Goal: Information Seeking & Learning: Learn about a topic

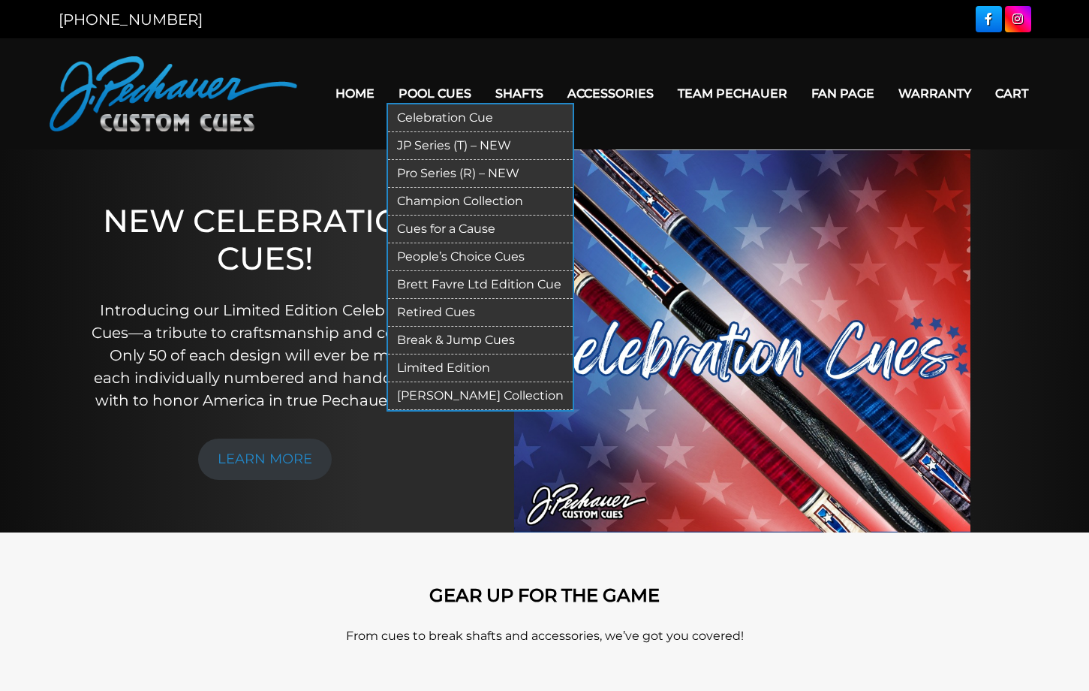
click at [417, 174] on link "Pro Series (R) – NEW" at bounding box center [480, 174] width 185 height 28
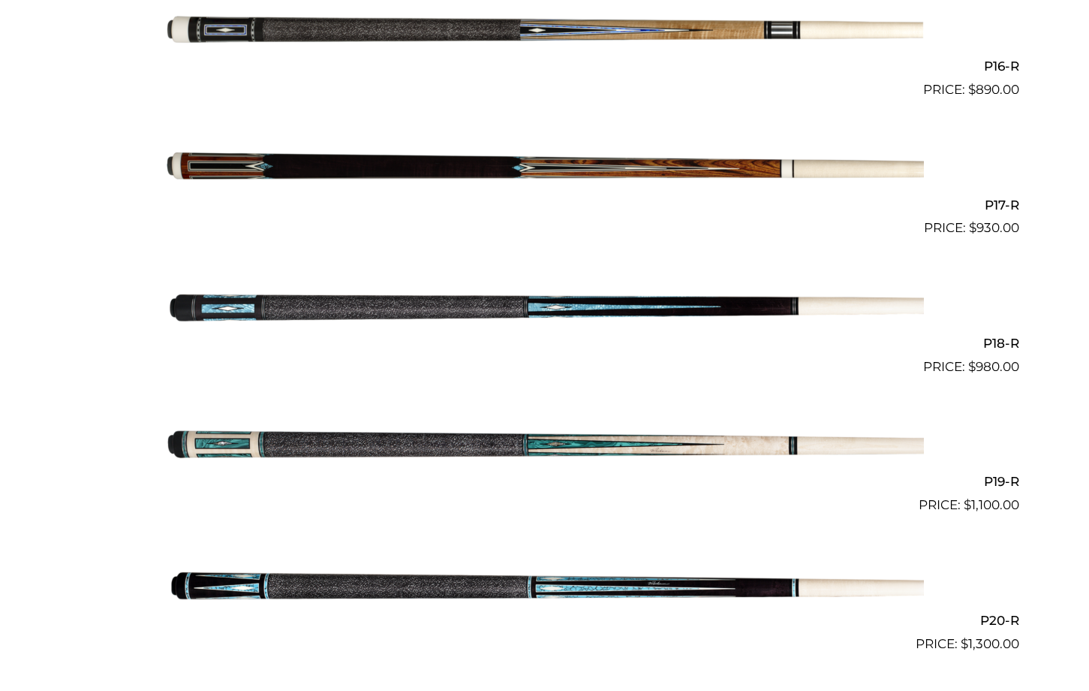
scroll to position [2603, 0]
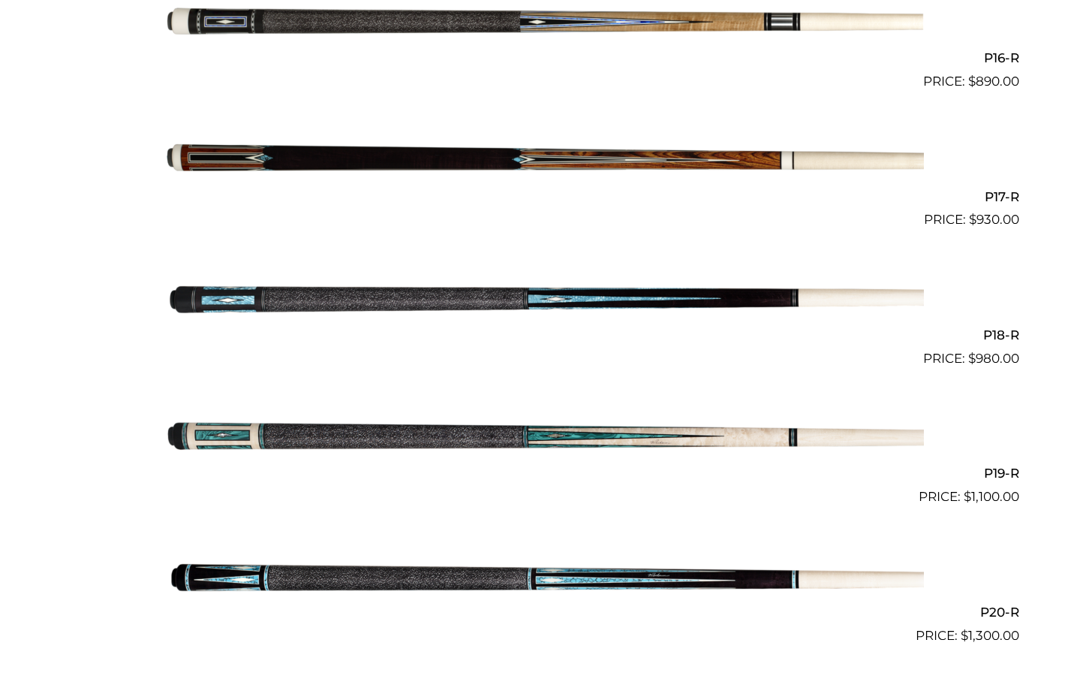
click at [378, 429] on img at bounding box center [545, 438] width 758 height 126
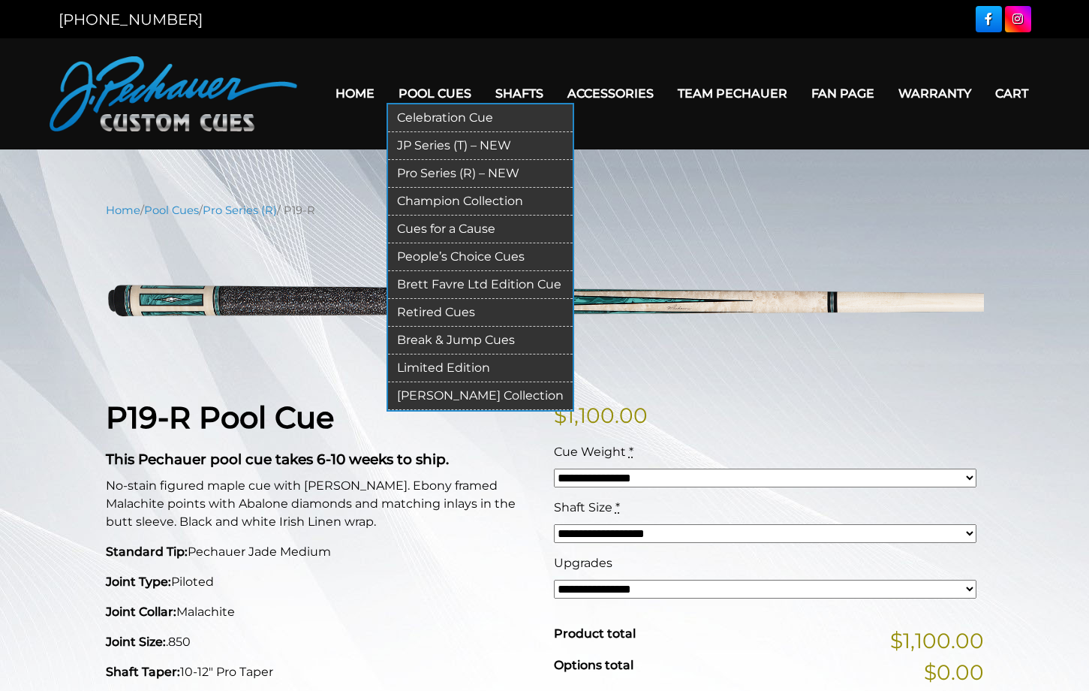
click at [405, 143] on link "JP Series (T) – NEW" at bounding box center [480, 146] width 185 height 28
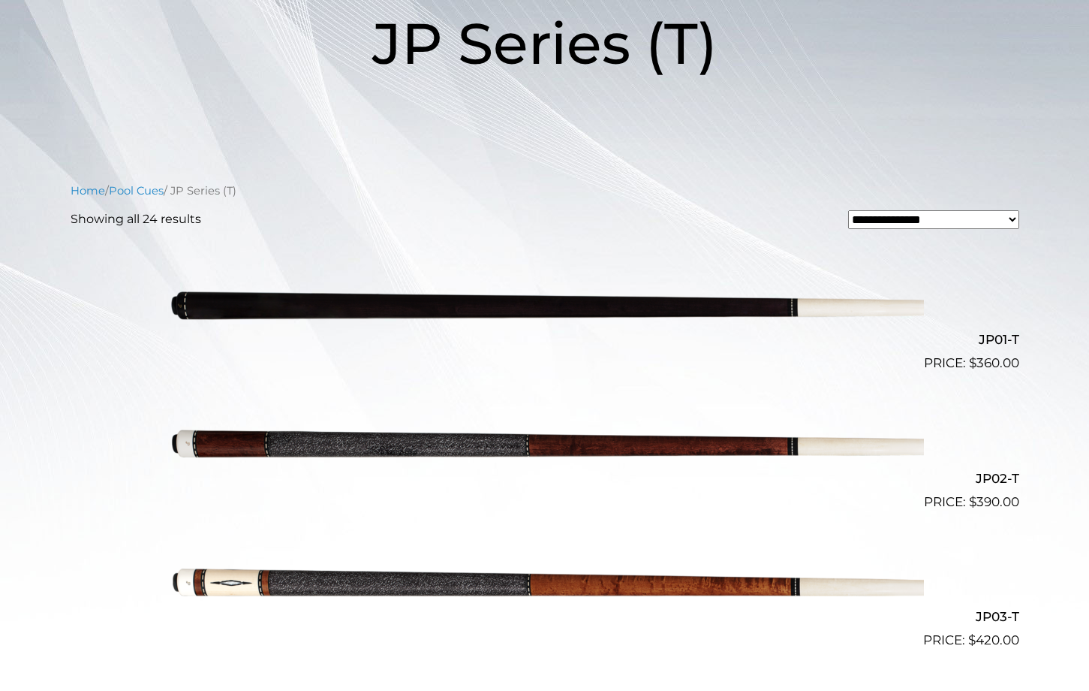
scroll to position [77, 0]
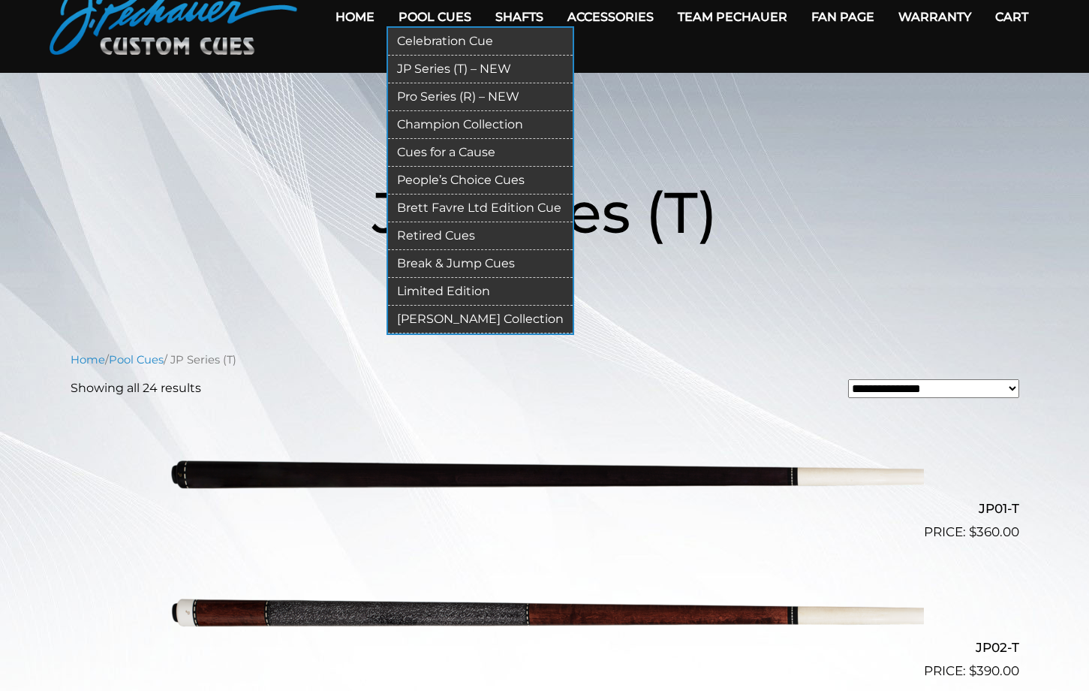
click at [402, 235] on link "Retired Cues" at bounding box center [480, 236] width 185 height 28
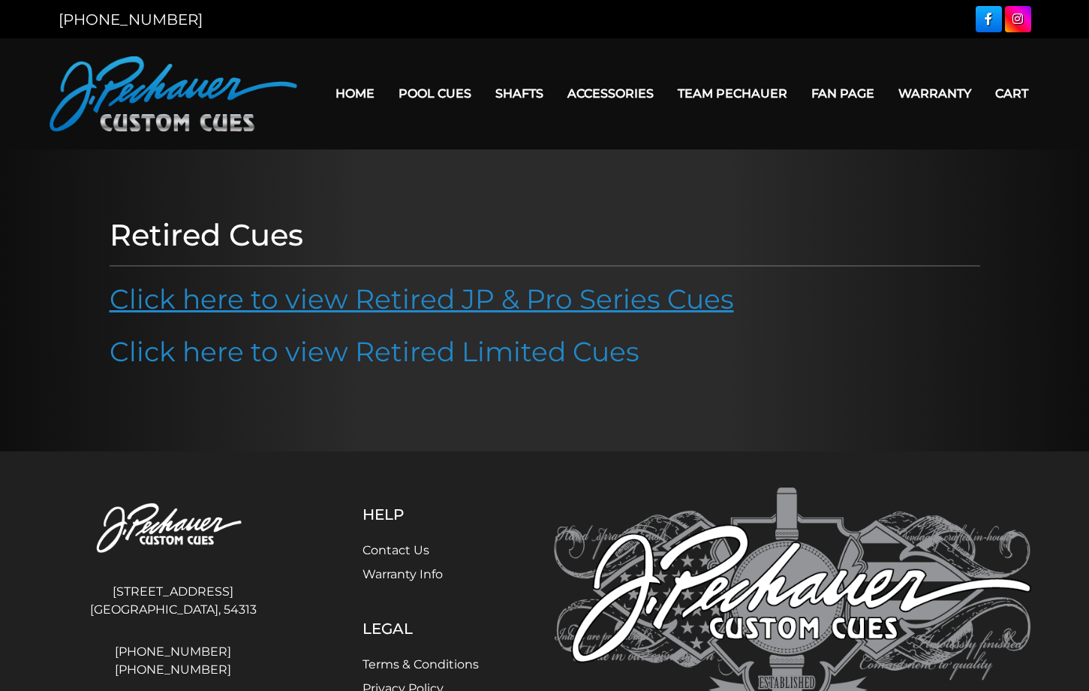
click at [460, 286] on link "Click here to view Retired JP & Pro Series Cues" at bounding box center [422, 298] width 625 height 33
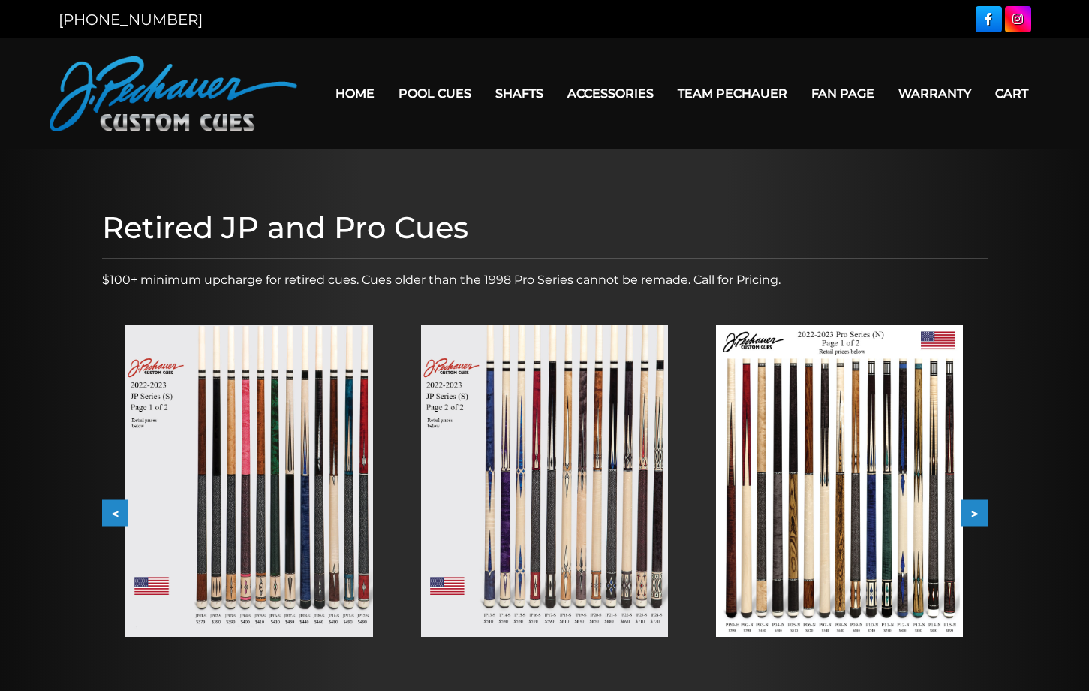
click at [274, 447] on img at bounding box center [248, 481] width 247 height 312
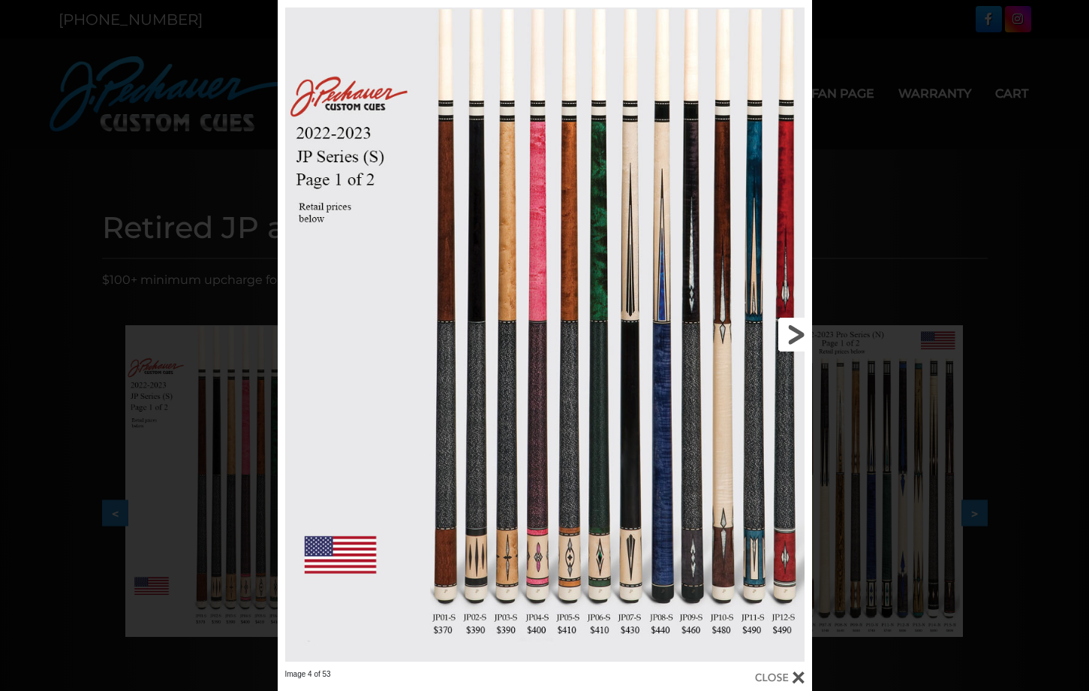
click at [601, 309] on link at bounding box center [691, 334] width 240 height 669
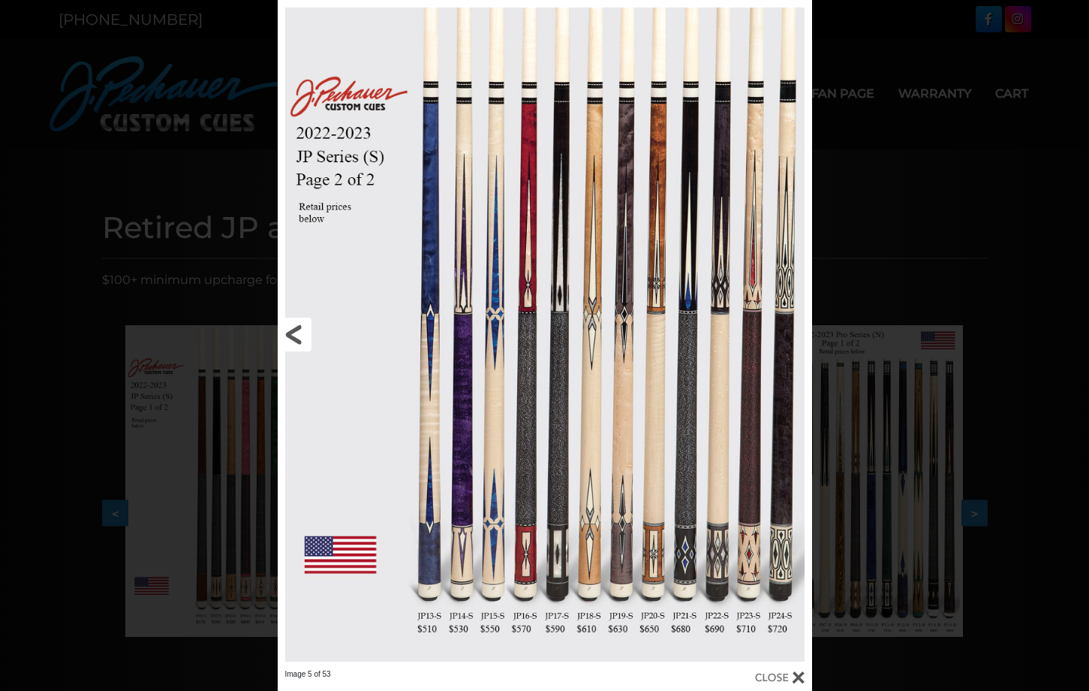
click at [306, 338] on link at bounding box center [398, 334] width 240 height 669
